Goal: Navigation & Orientation: Find specific page/section

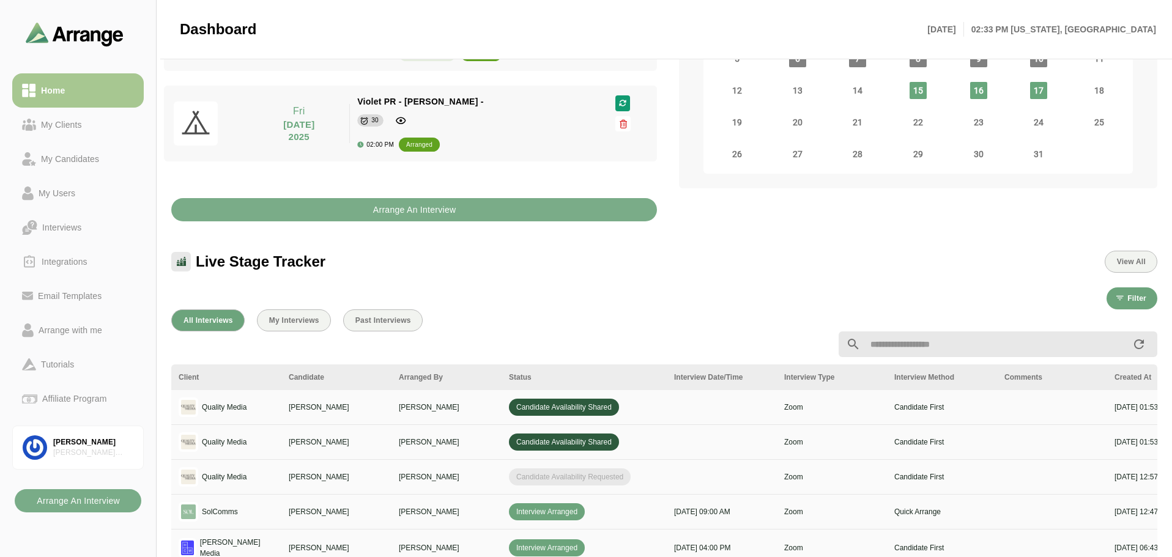
scroll to position [367, 0]
